Goal: Information Seeking & Learning: Understand process/instructions

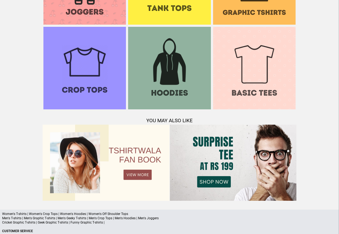
scroll to position [517, 0]
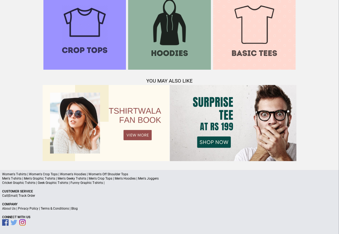
click at [53, 208] on link "Terms & Conditions" at bounding box center [55, 209] width 28 height 4
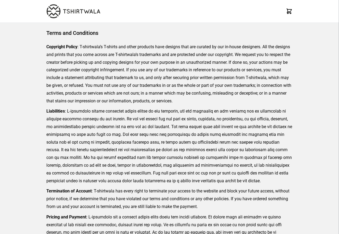
scroll to position [123, 0]
